Goal: Task Accomplishment & Management: Manage account settings

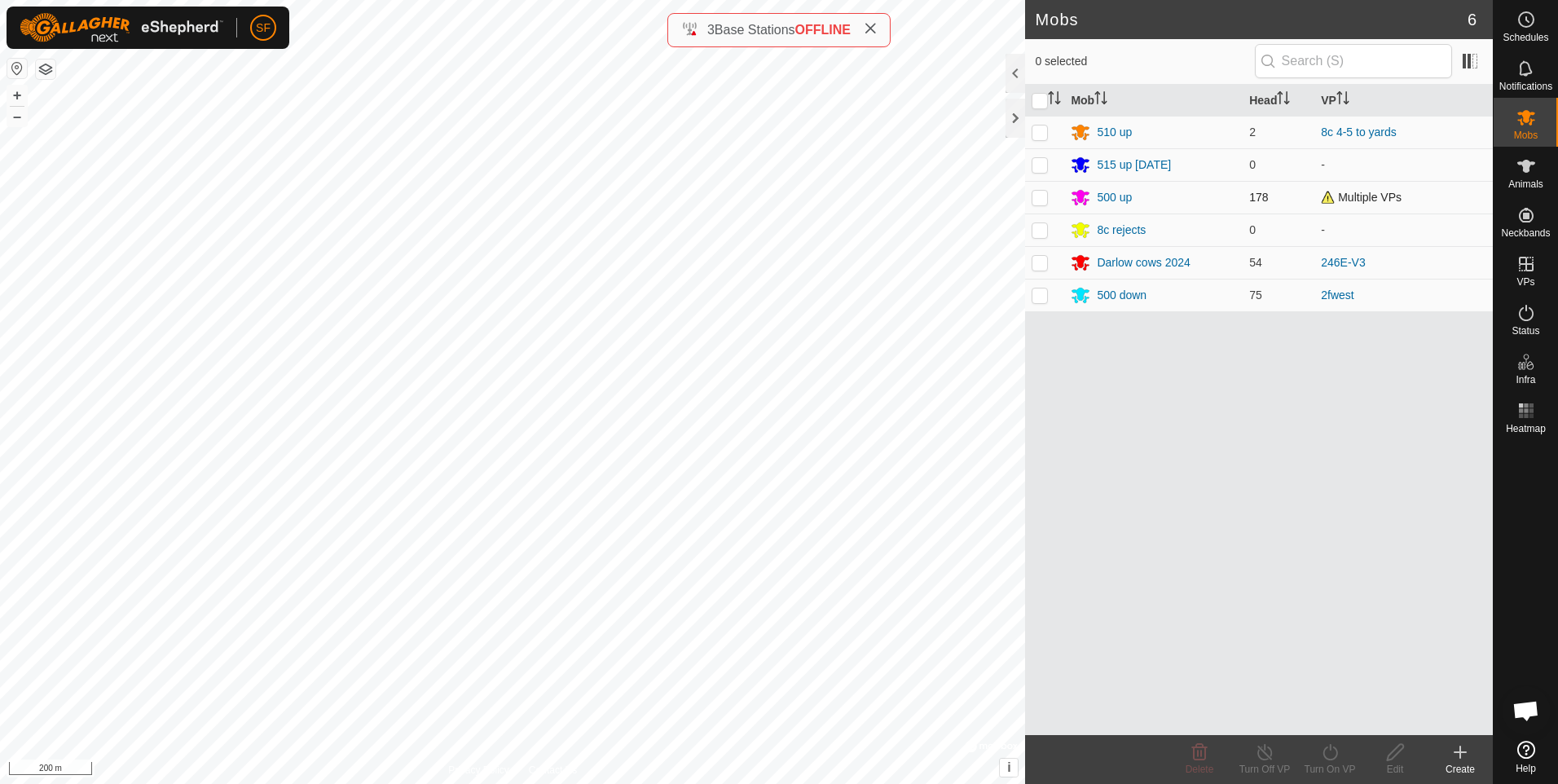
click at [1043, 201] on p-checkbox at bounding box center [1039, 197] width 16 height 13
click at [1041, 201] on p-checkbox at bounding box center [1039, 197] width 16 height 13
checkbox input "false"
click at [1535, 270] on icon at bounding box center [1526, 264] width 19 height 19
click at [1412, 259] on link "In Rotation" at bounding box center [1422, 263] width 139 height 33
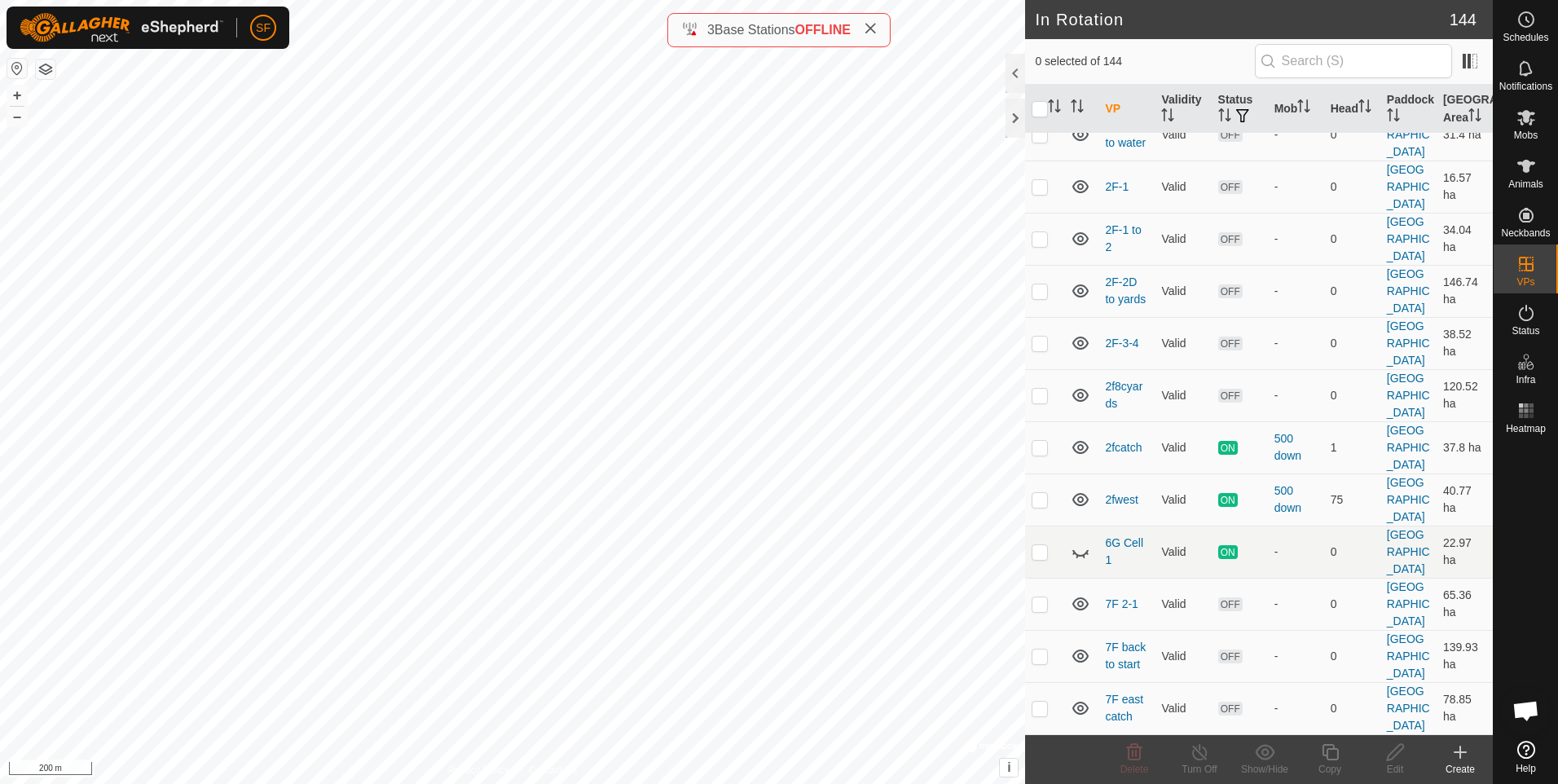
scroll to position [5214, 0]
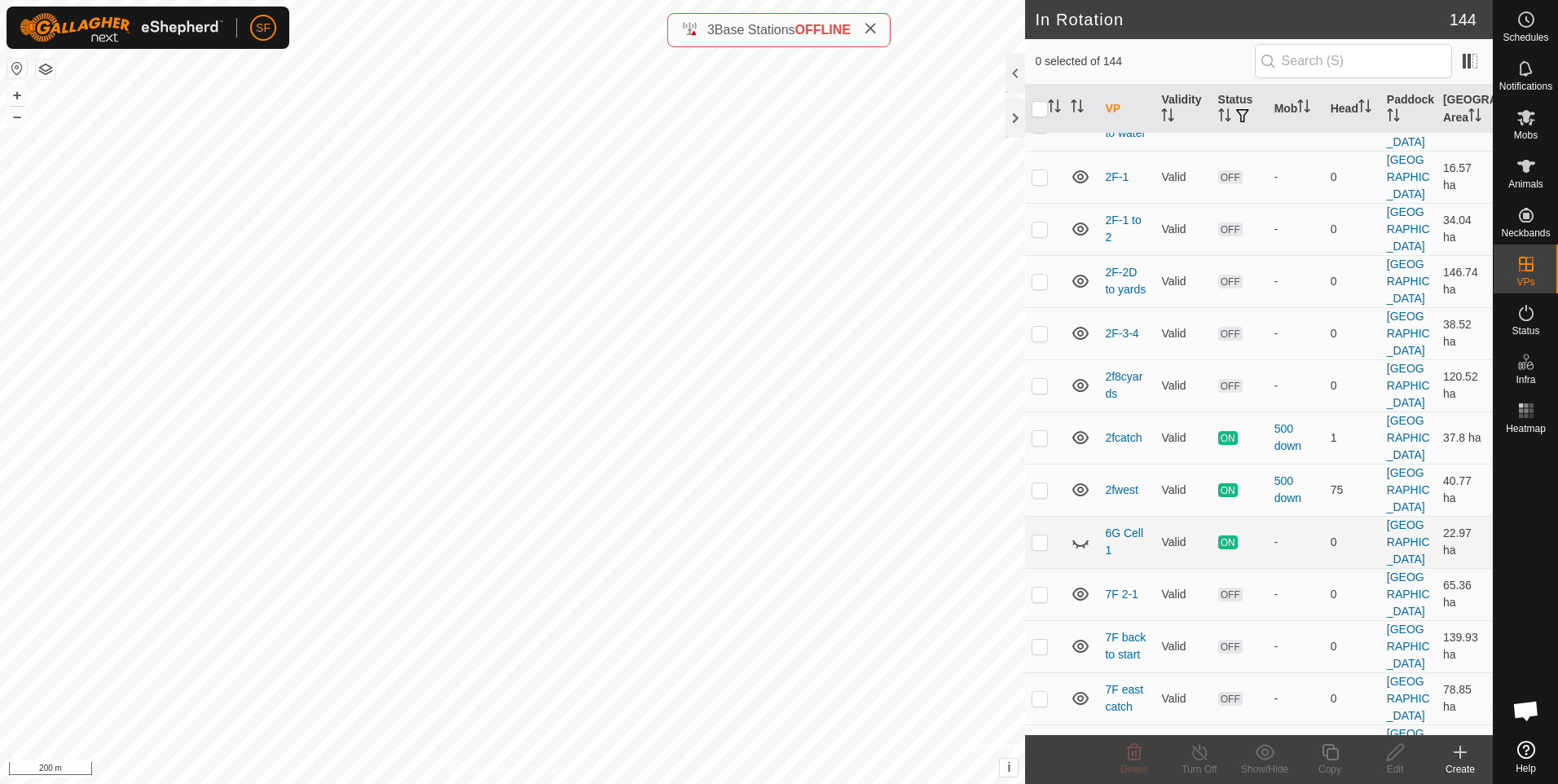
checkbox input "false"
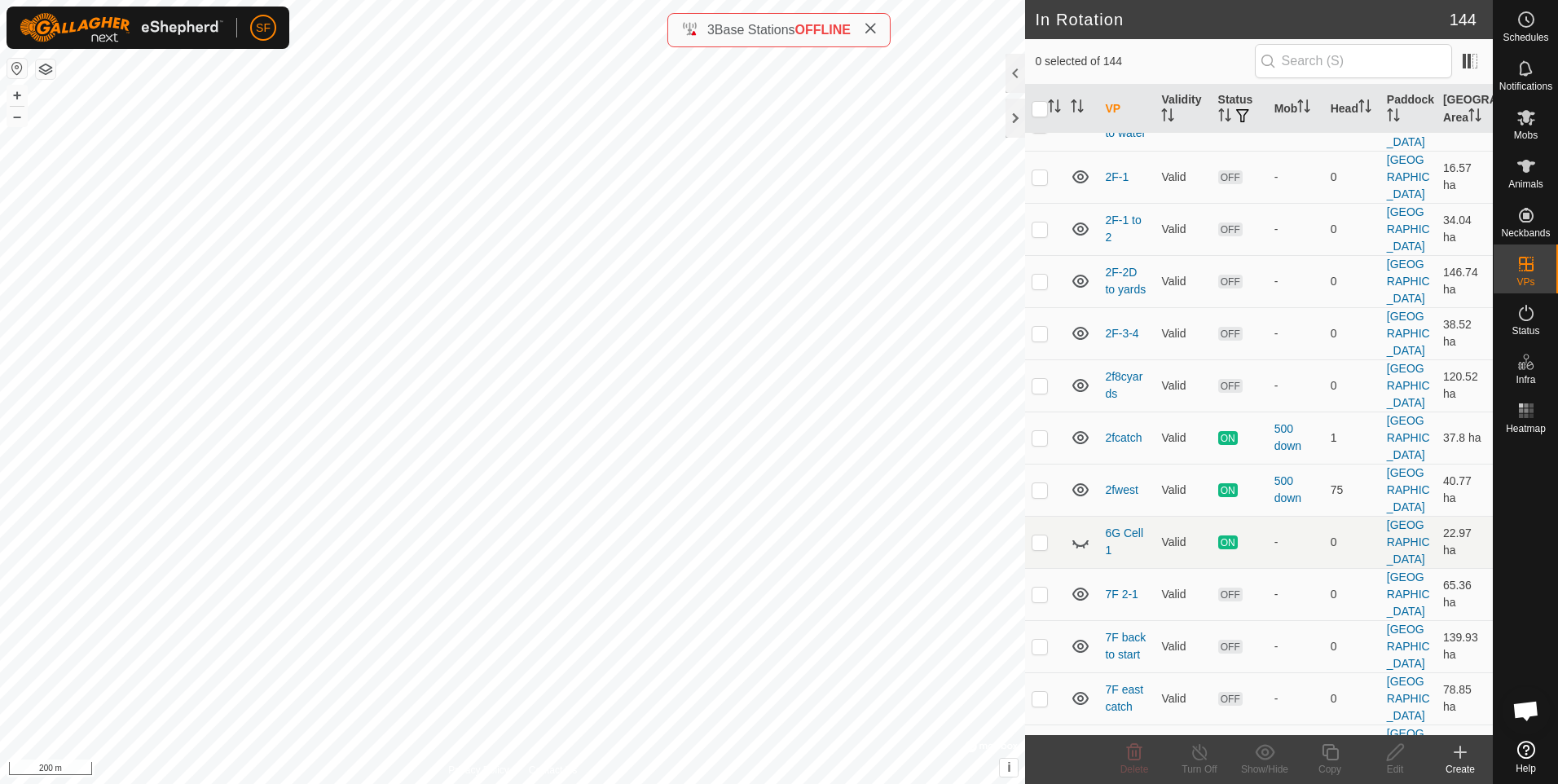
checkbox input "false"
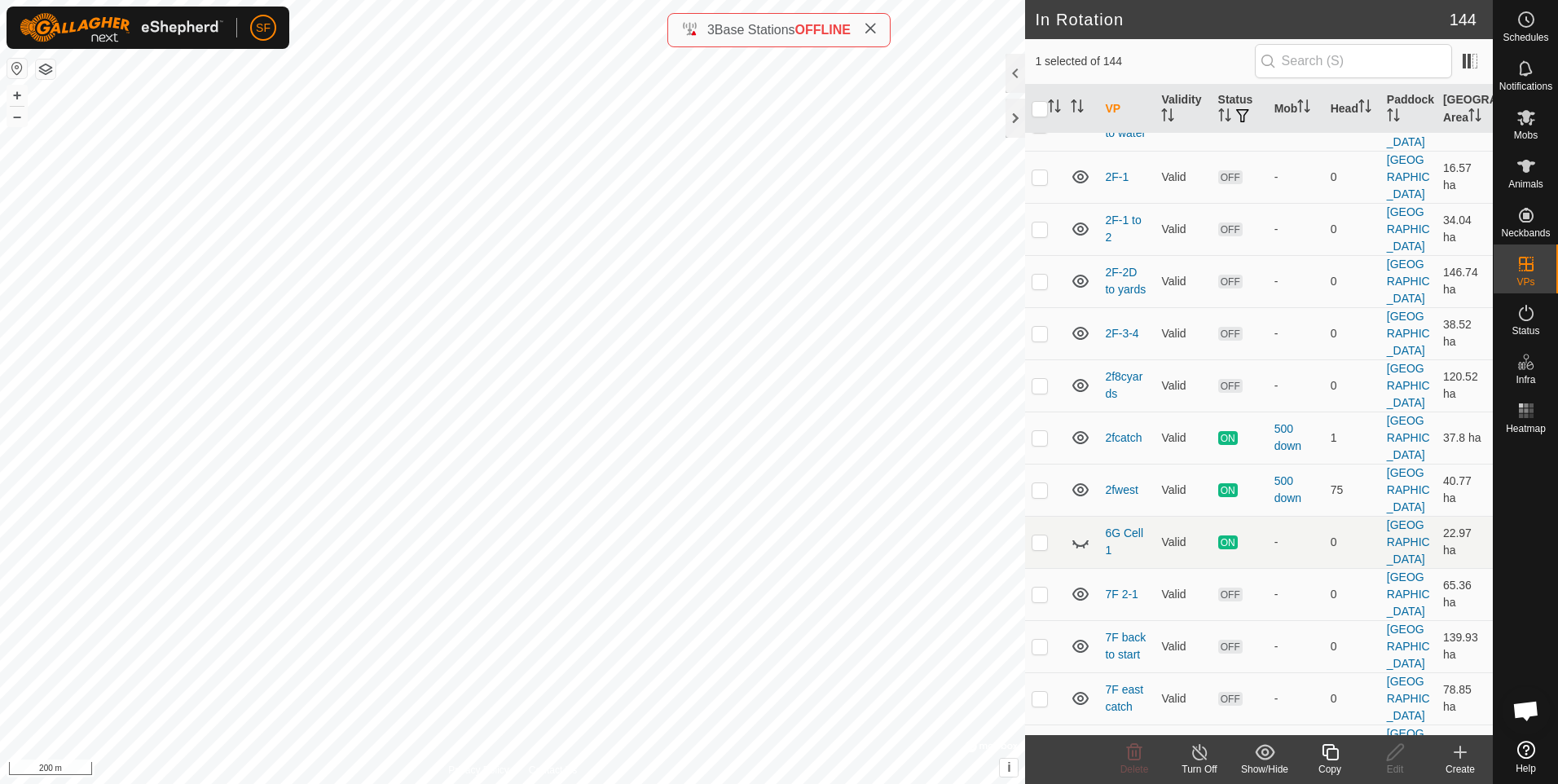
checkbox input "false"
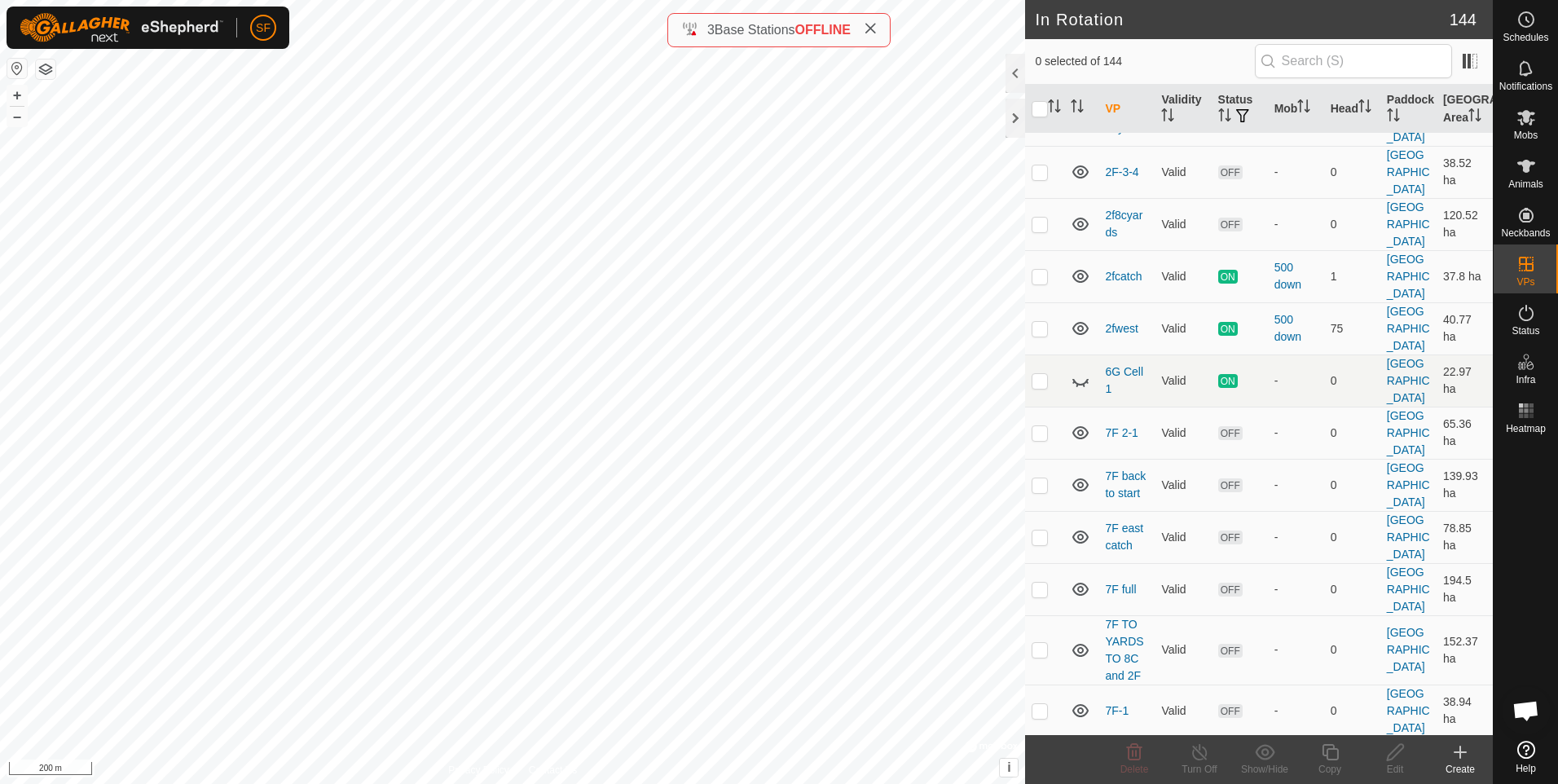
scroll to position [5377, 0]
checkbox input "false"
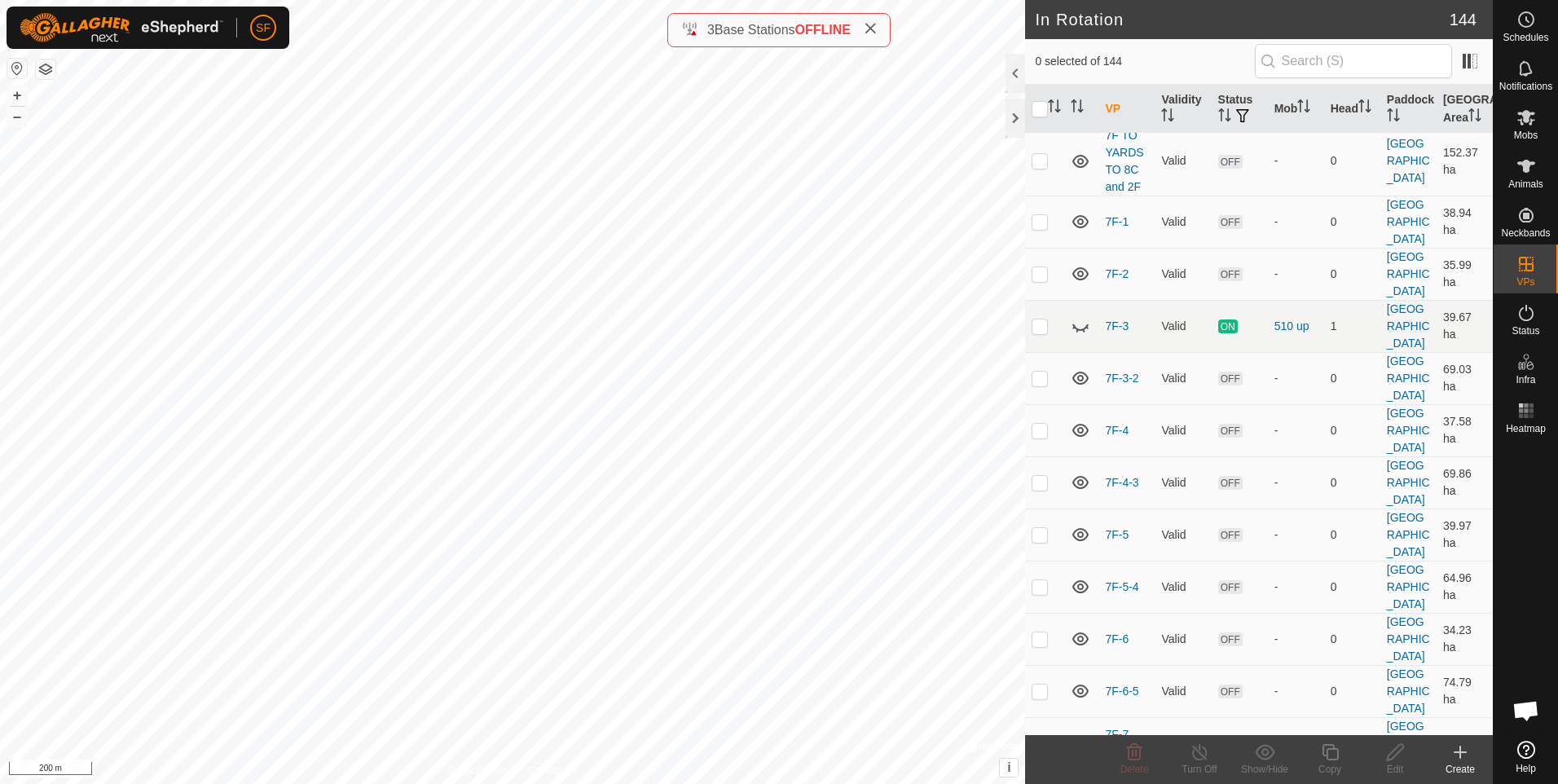
scroll to position [5865, 0]
checkbox input "false"
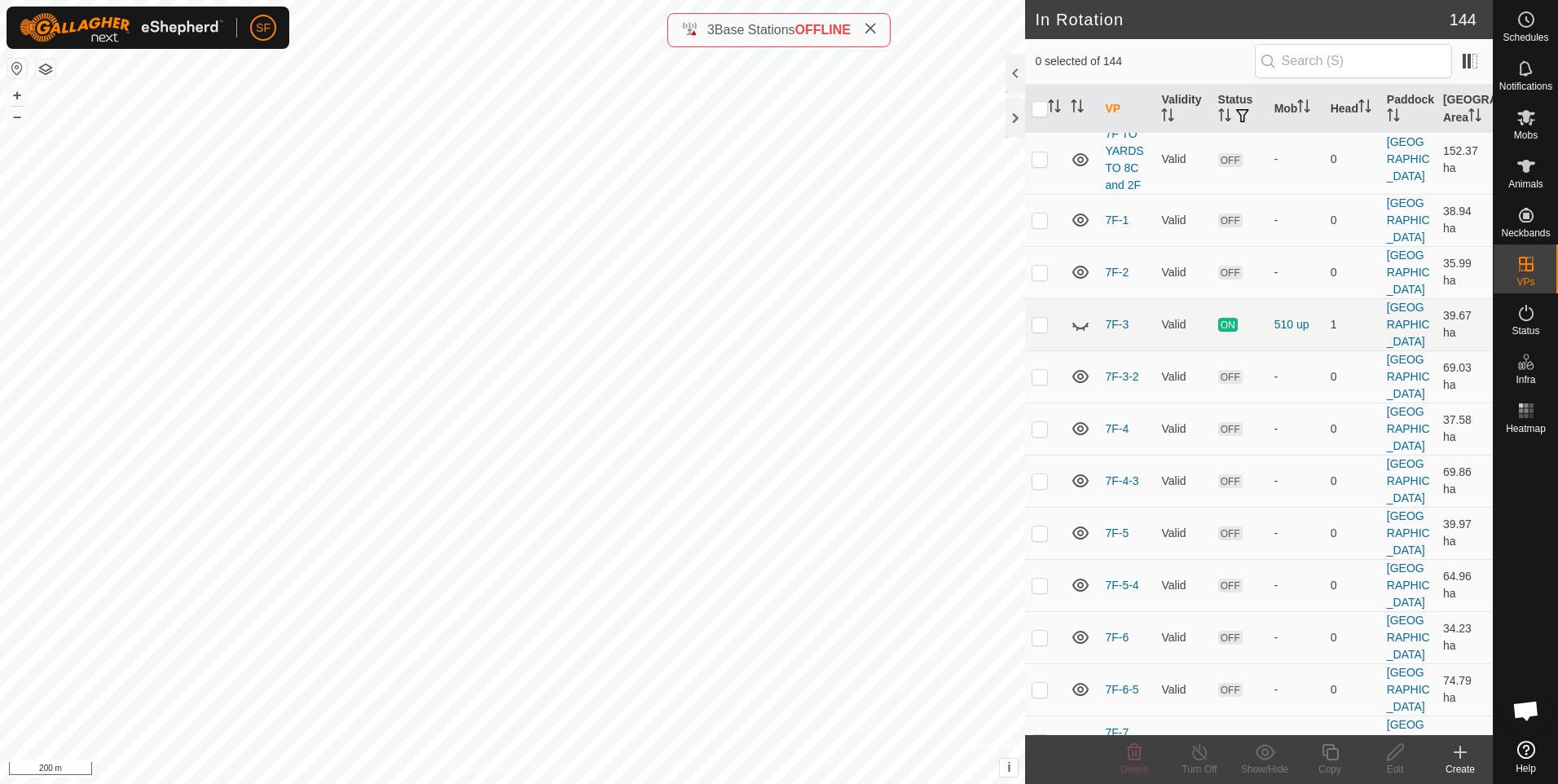
checkbox input "true"
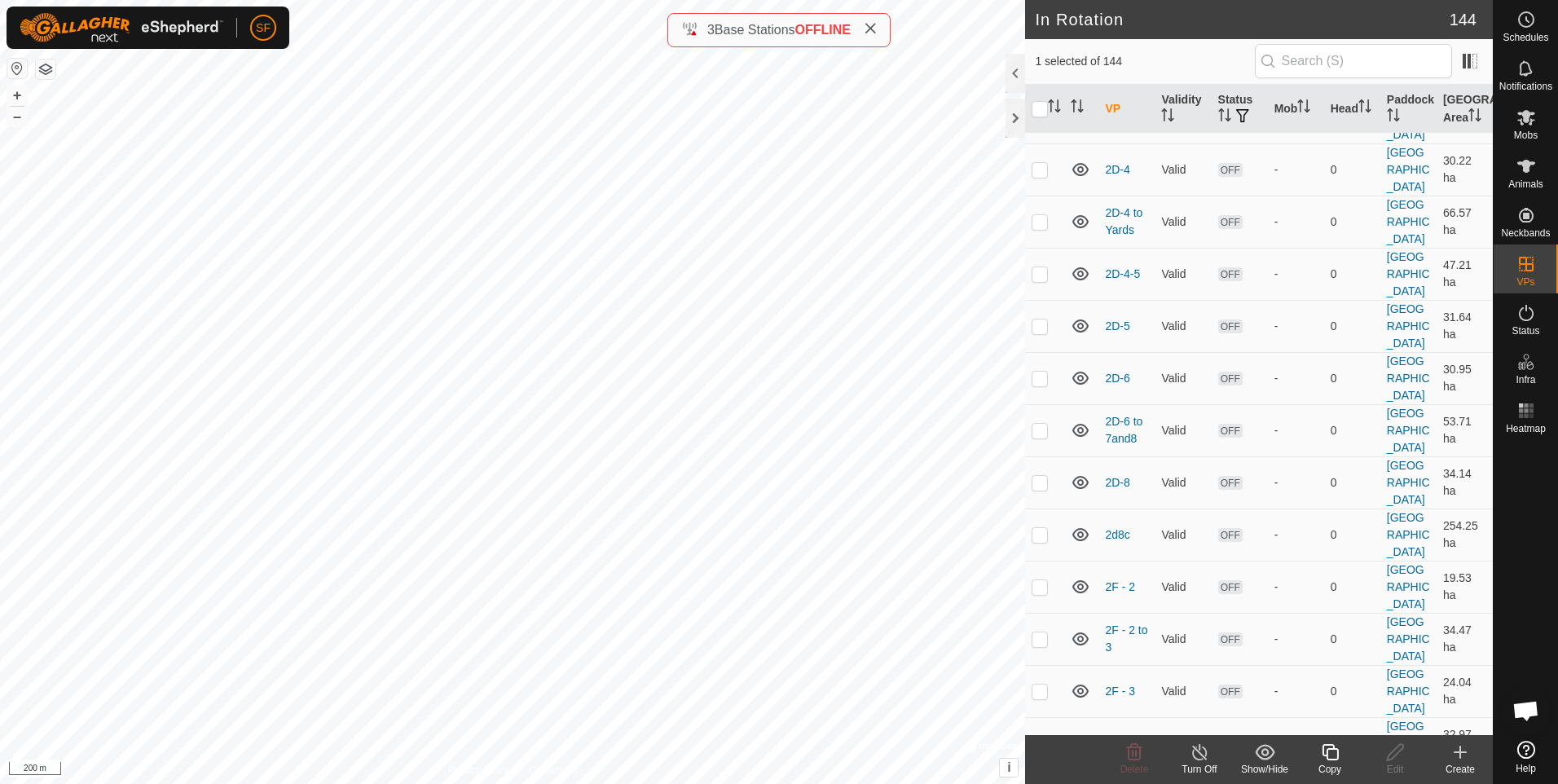
scroll to position [4237, 0]
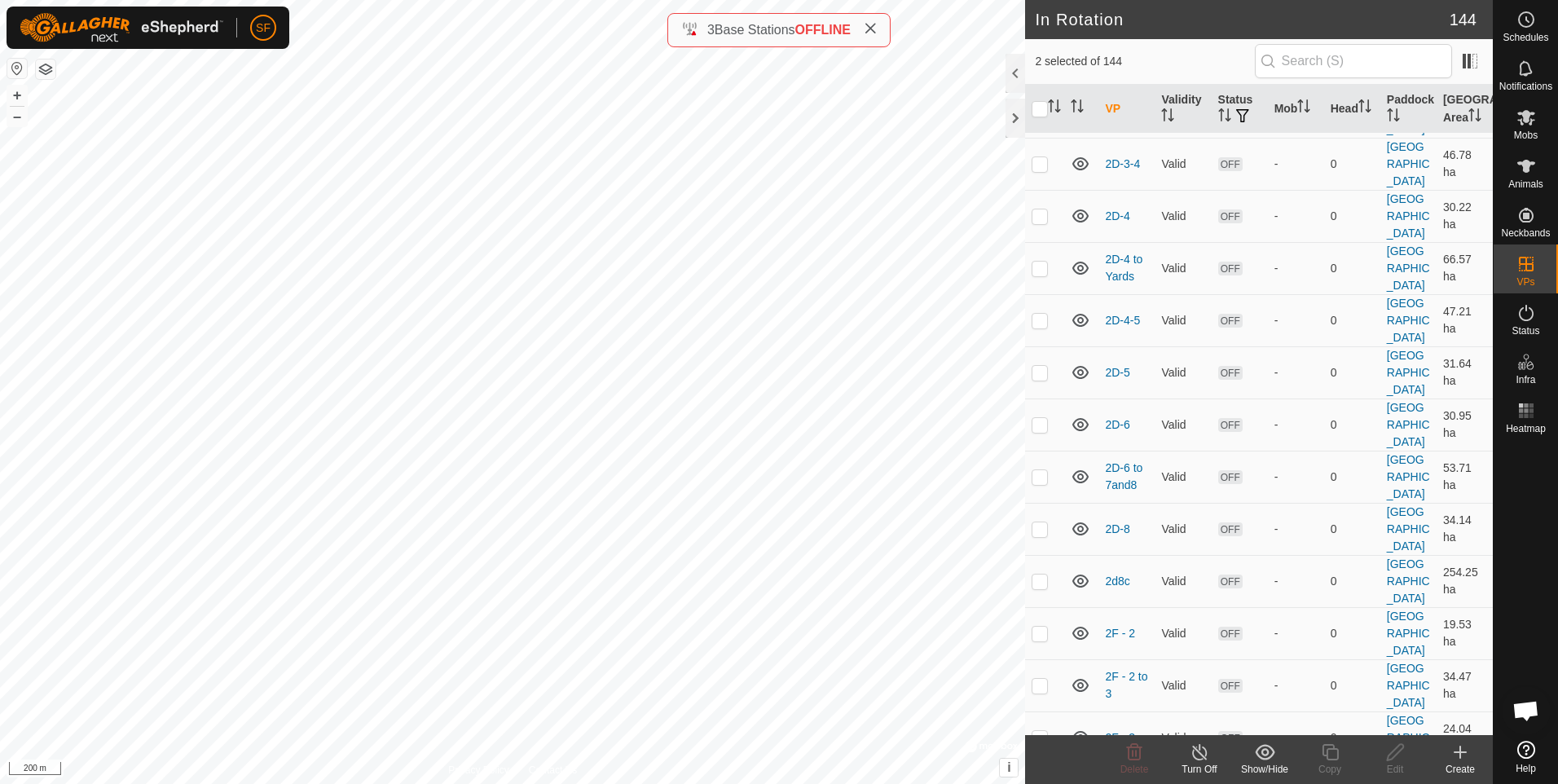
checkbox input "false"
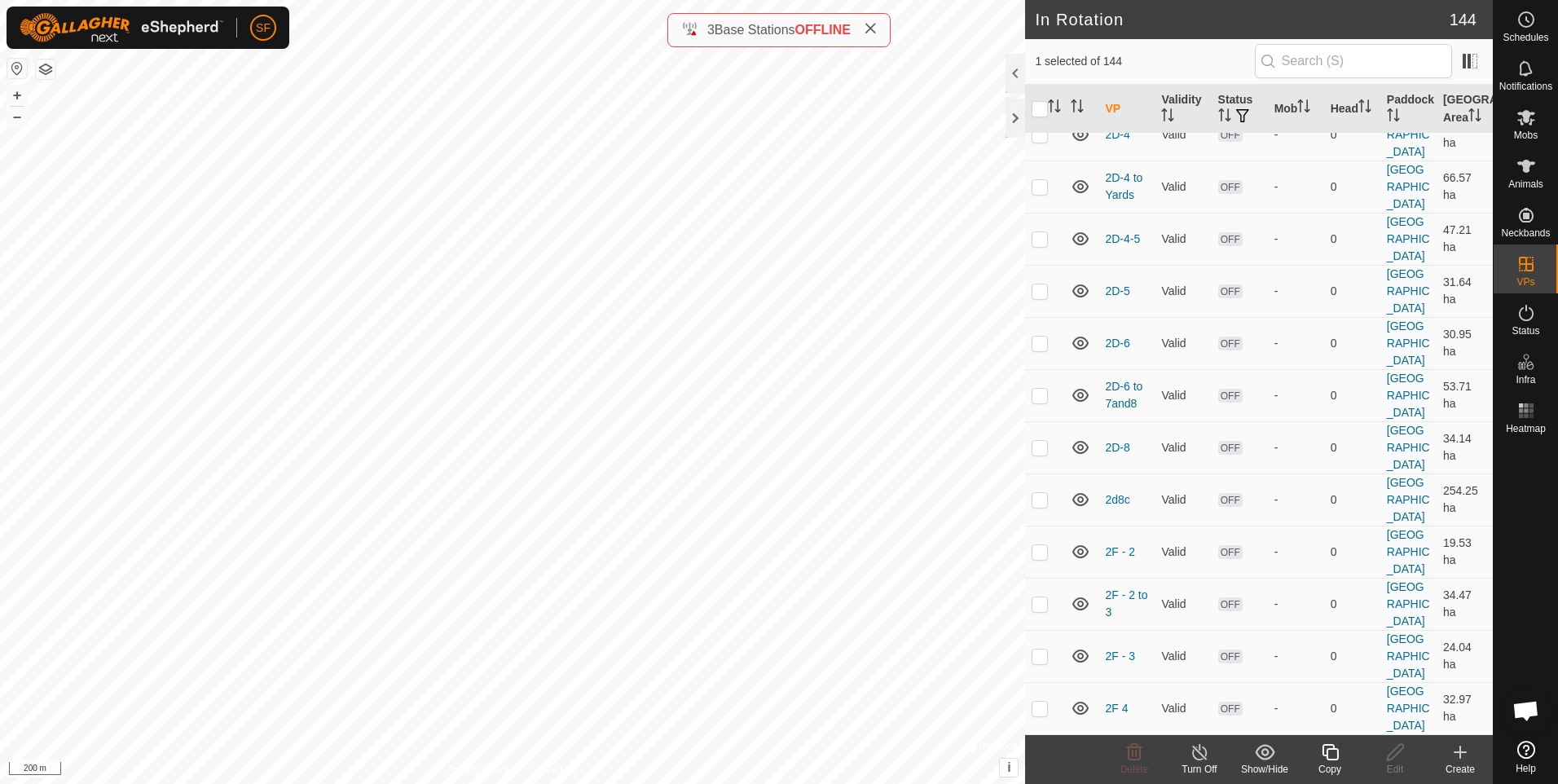
scroll to position [4399, 0]
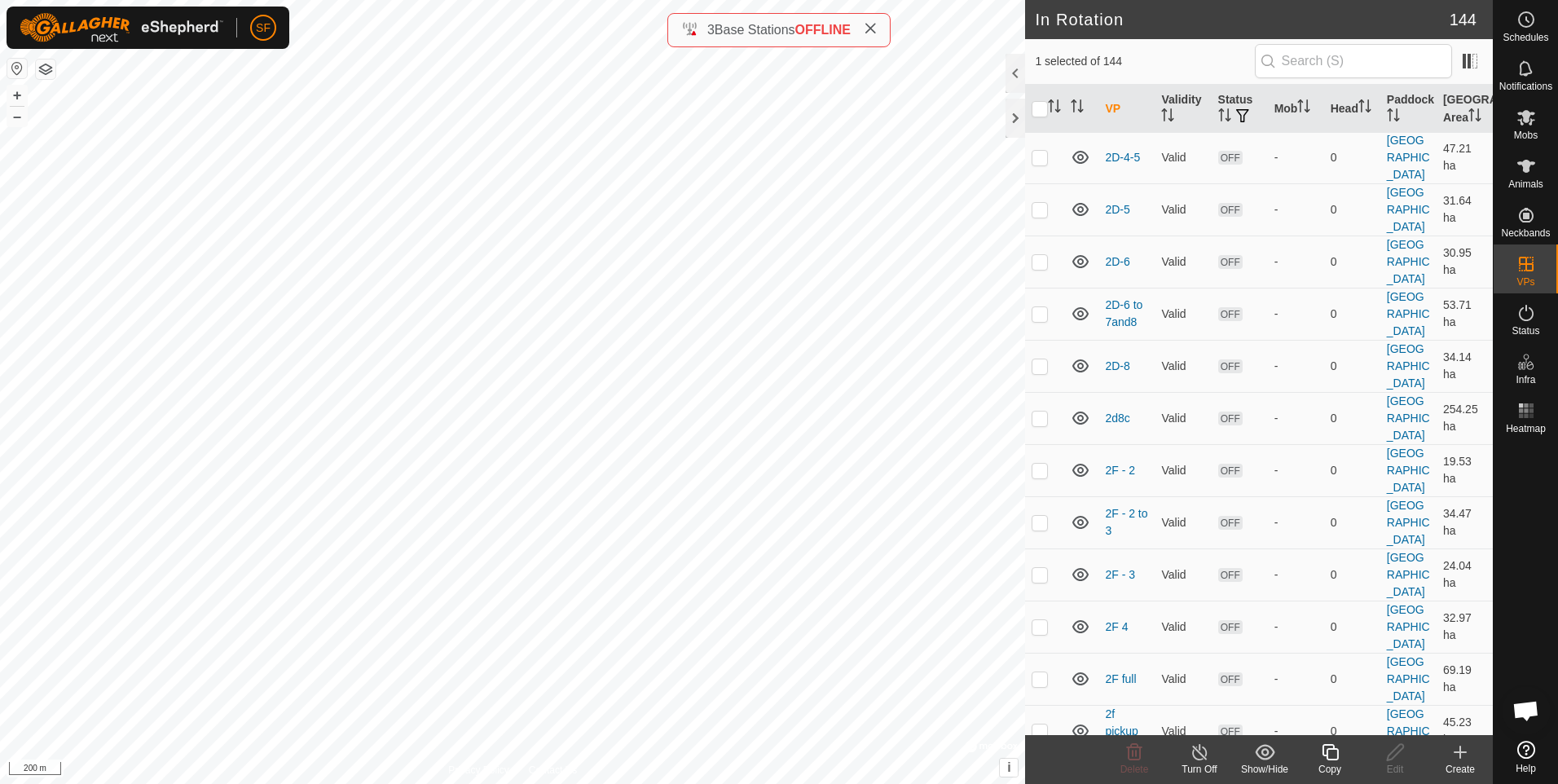
checkbox input "false"
checkbox input "true"
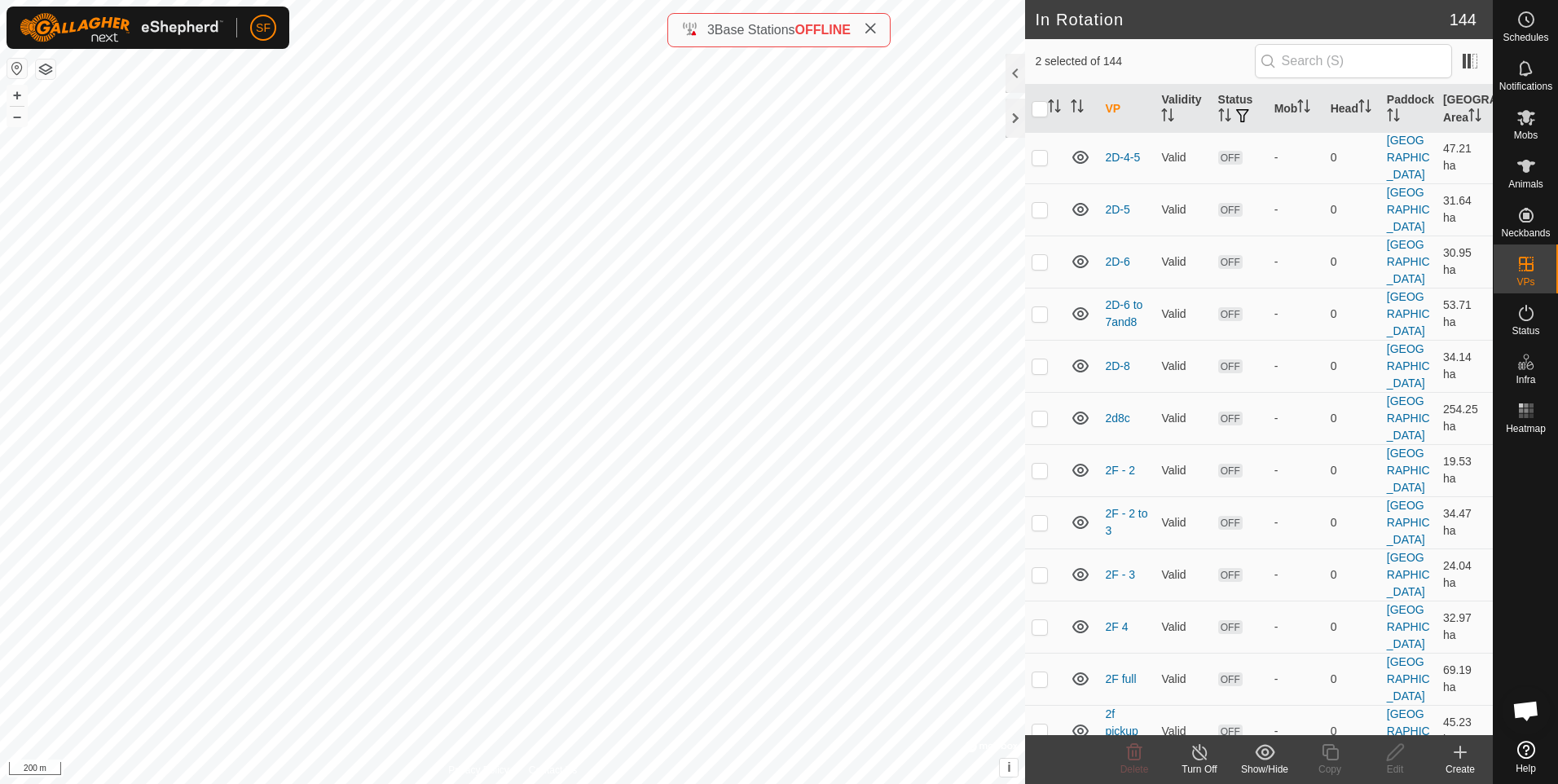
checkbox input "false"
